Goal: Information Seeking & Learning: Find specific fact

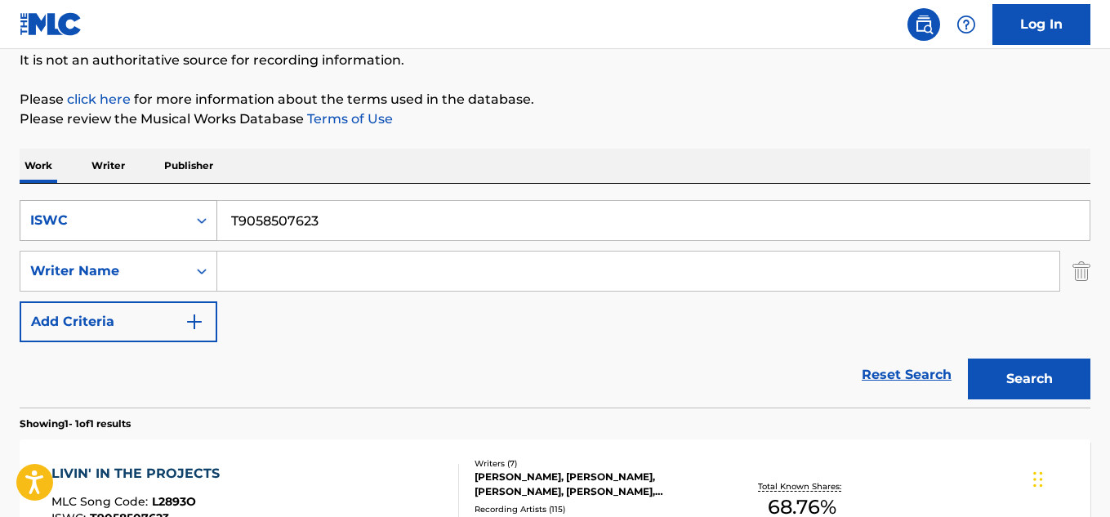
scroll to position [163, 0]
click at [269, 225] on input "T9058507623" at bounding box center [653, 220] width 872 height 39
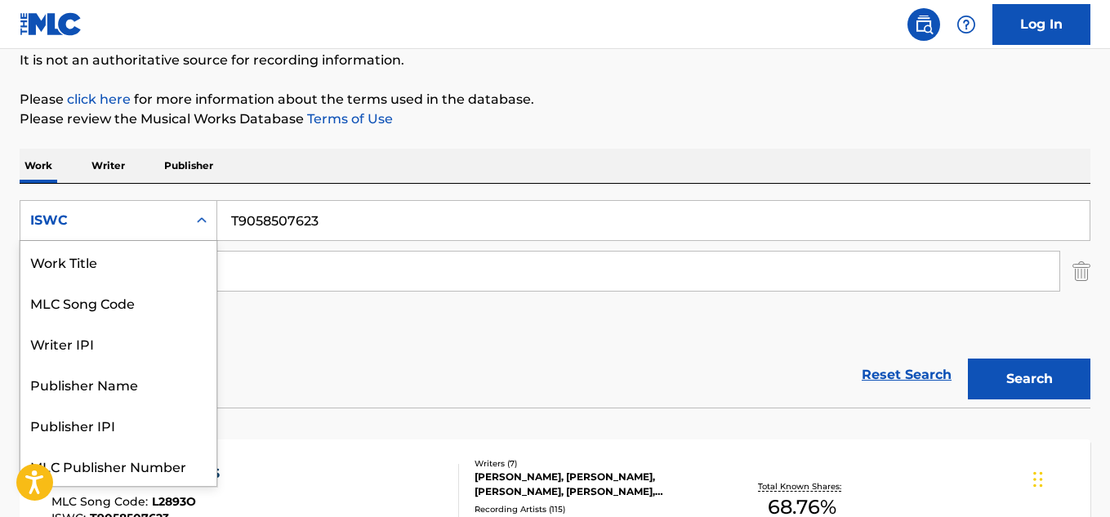
click at [164, 211] on div "ISWC" at bounding box center [103, 221] width 147 height 20
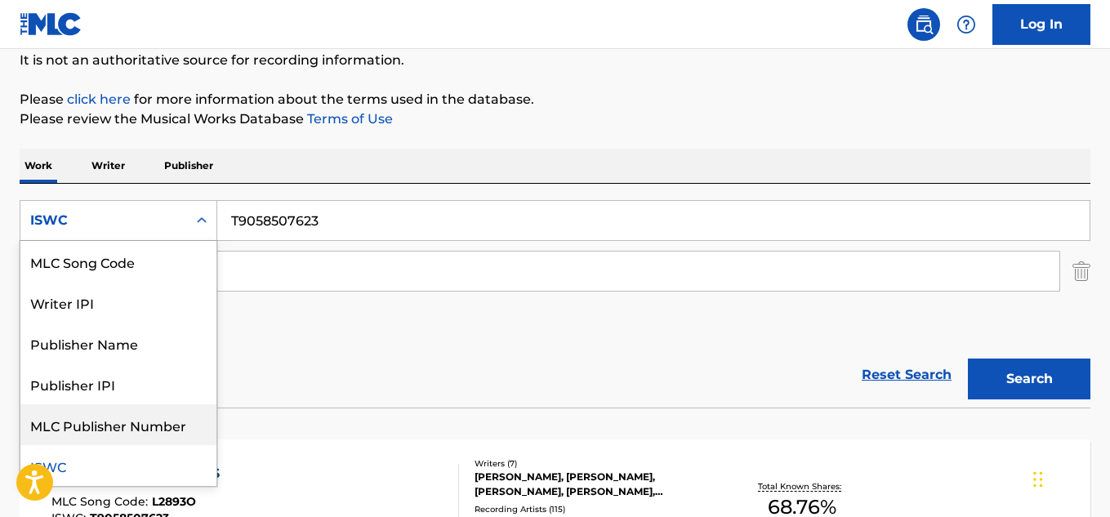
scroll to position [0, 0]
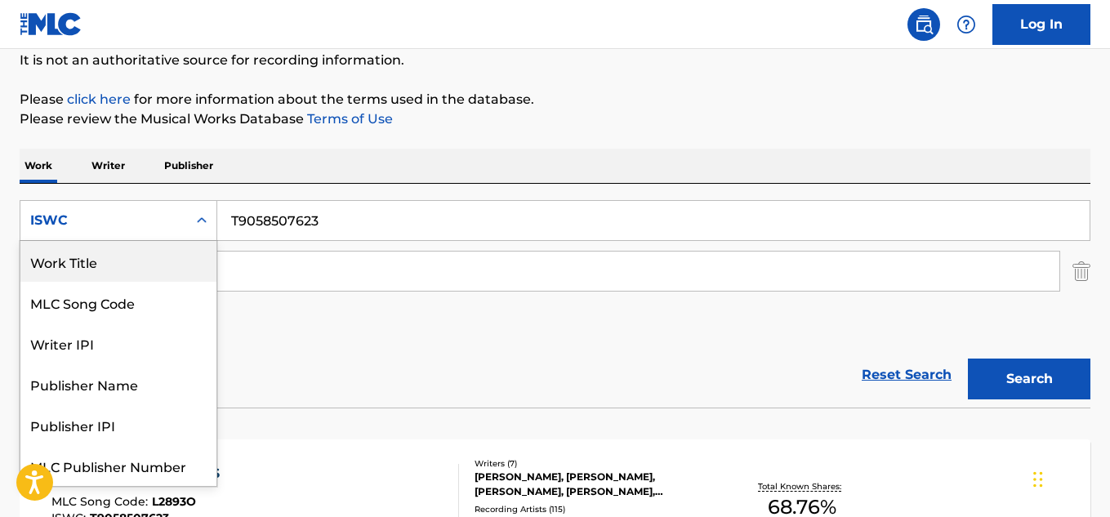
click at [146, 272] on div "Work Title" at bounding box center [118, 261] width 196 height 41
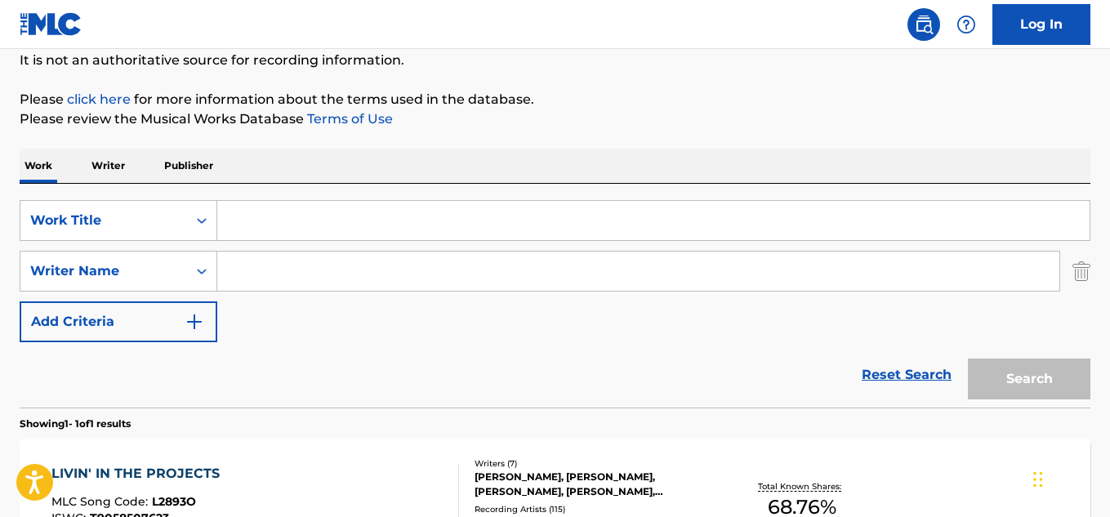
click at [282, 221] on input "Search Form" at bounding box center [653, 220] width 872 height 39
paste input "SIN DESPERTAR"
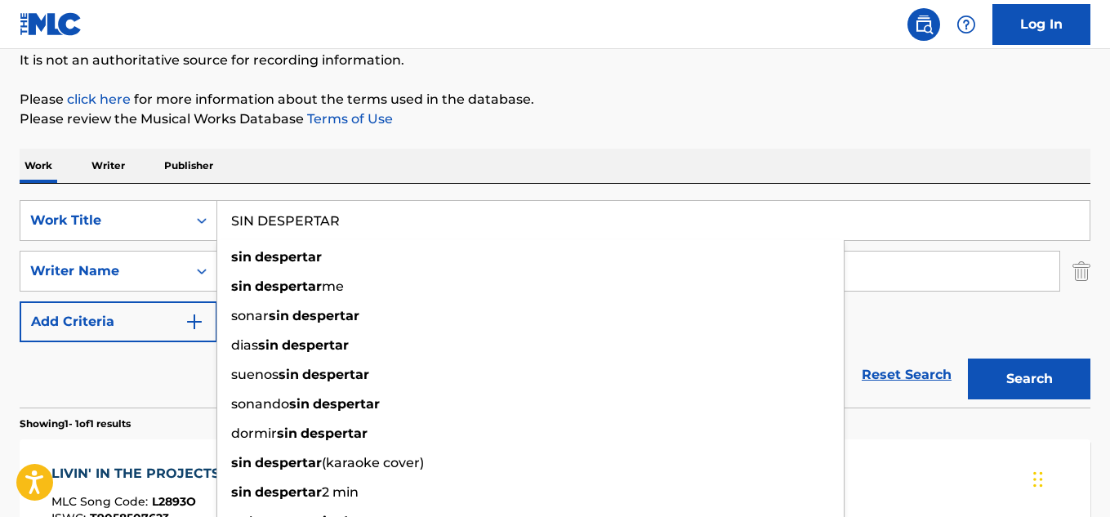
type input "SIN DESPERTAR"
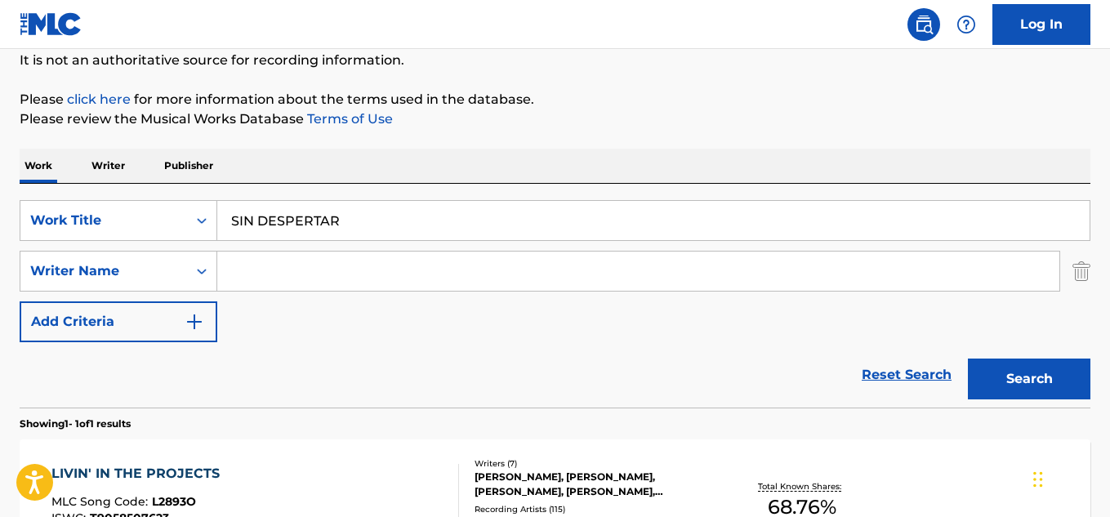
click at [1070, 372] on button "Search" at bounding box center [1029, 378] width 122 height 41
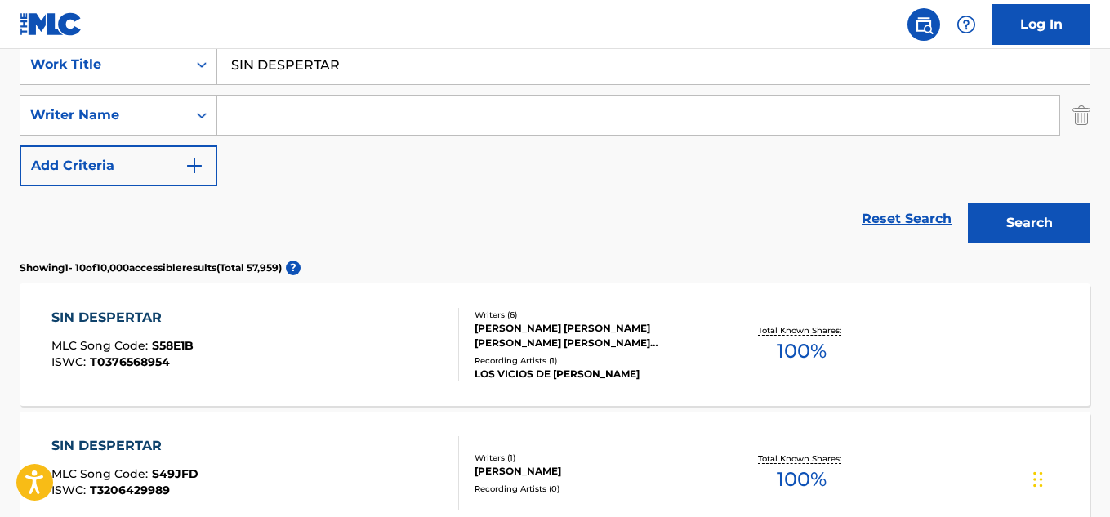
scroll to position [327, 0]
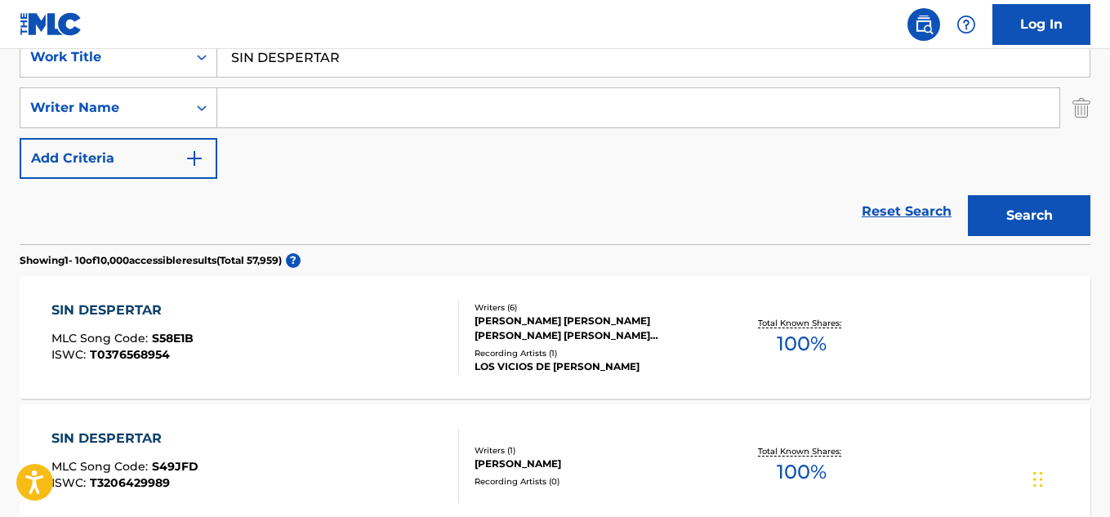
click at [307, 115] on input "Search Form" at bounding box center [638, 107] width 842 height 39
paste input "PINOCHET"
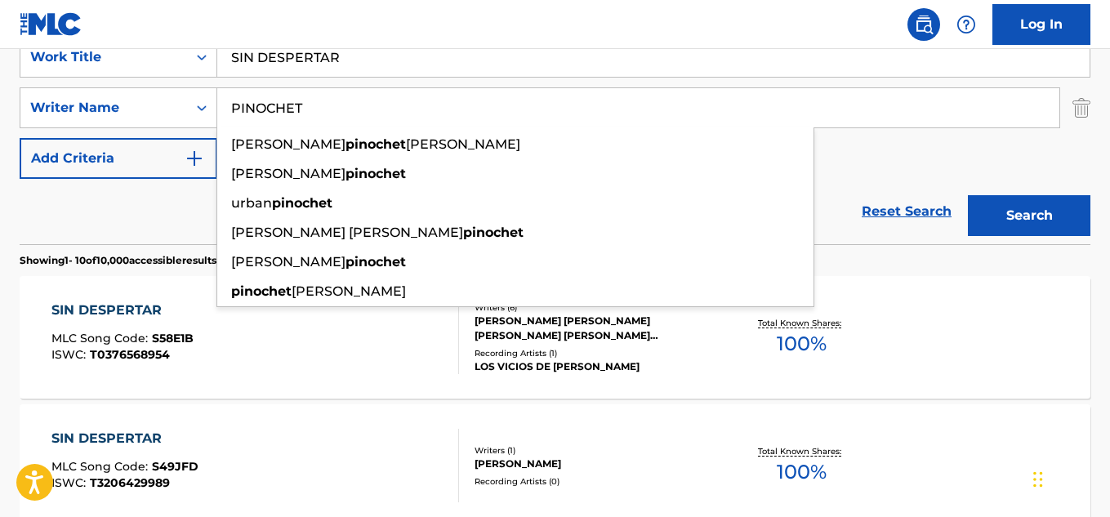
type input "PINOCHET"
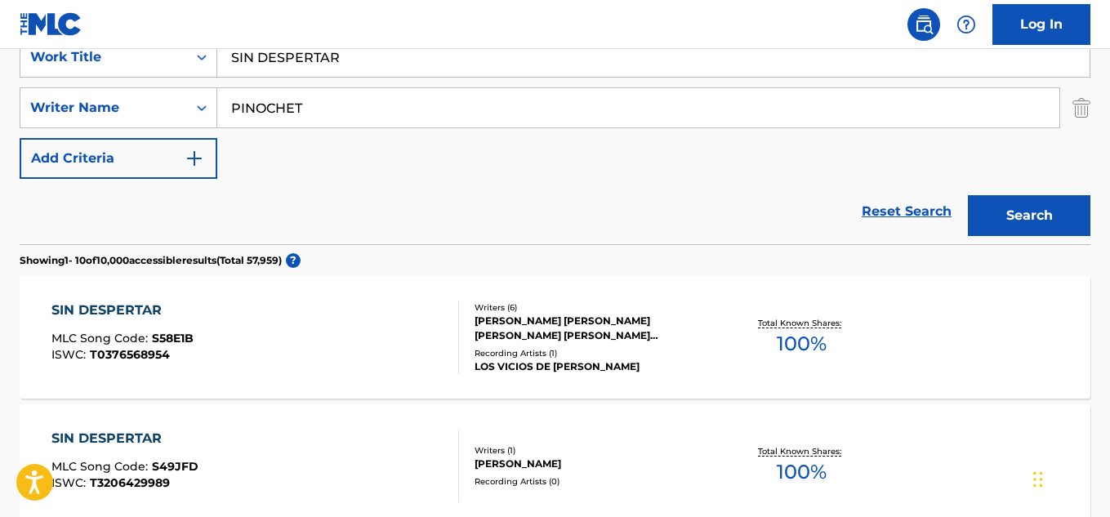
click at [989, 215] on button "Search" at bounding box center [1029, 215] width 122 height 41
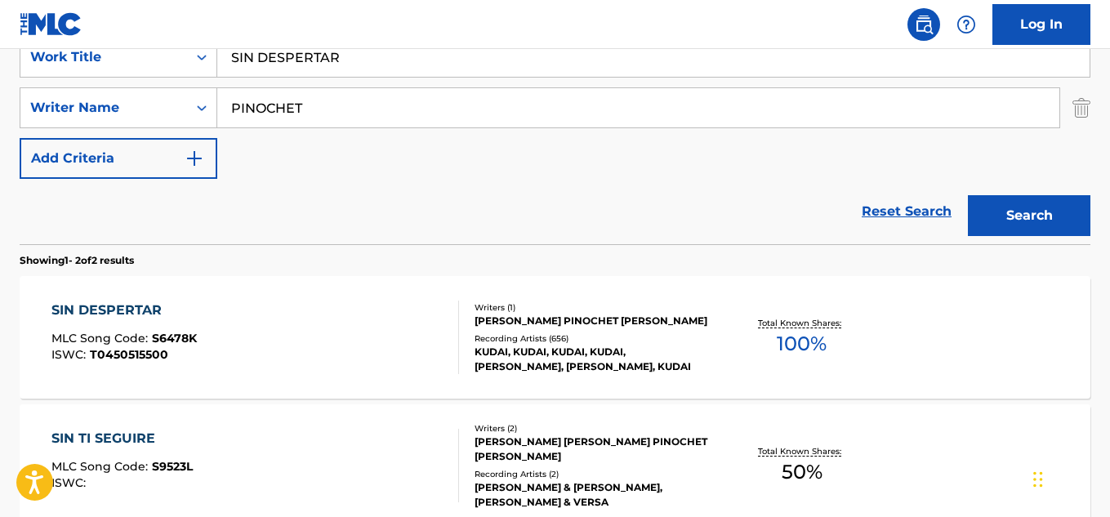
scroll to position [0, 0]
